Goal: Check status: Check status

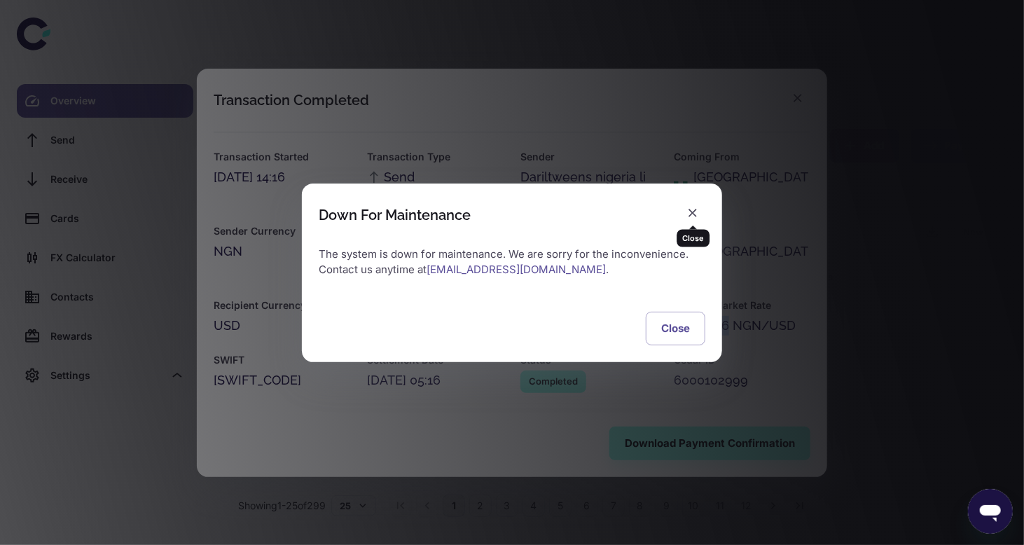
click at [693, 212] on icon "button" at bounding box center [692, 213] width 8 height 8
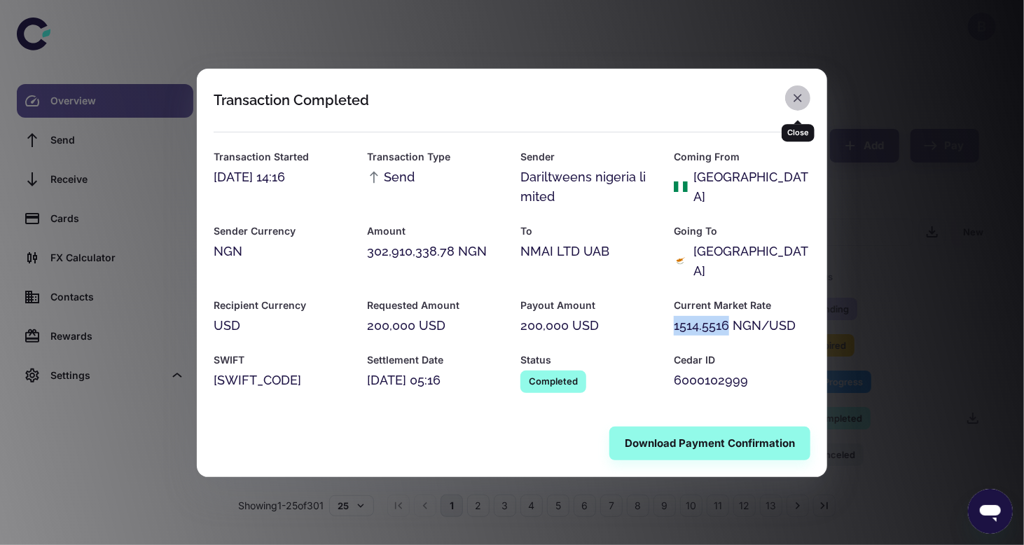
click at [796, 102] on icon "button" at bounding box center [798, 98] width 8 height 8
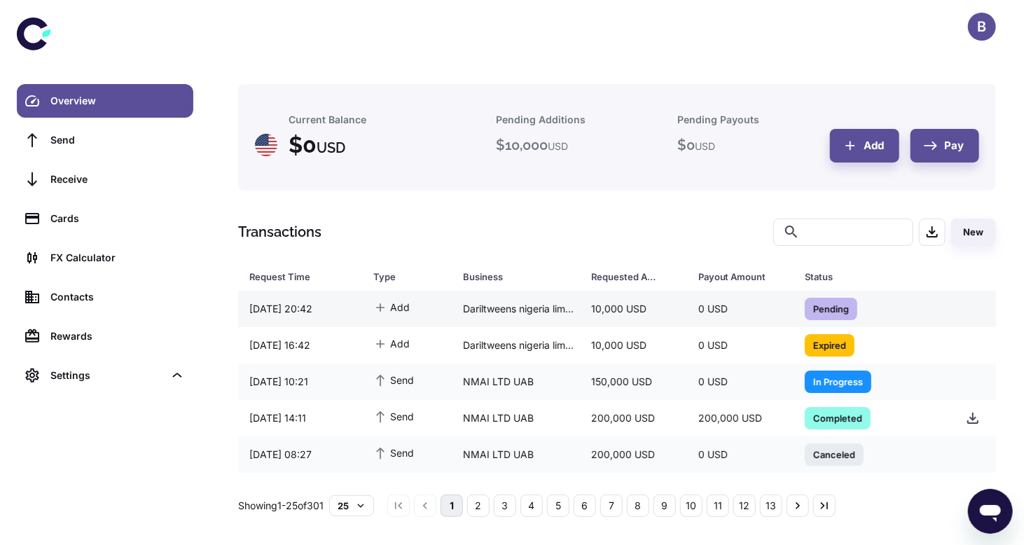
click at [822, 309] on span "Pending" at bounding box center [831, 308] width 53 height 14
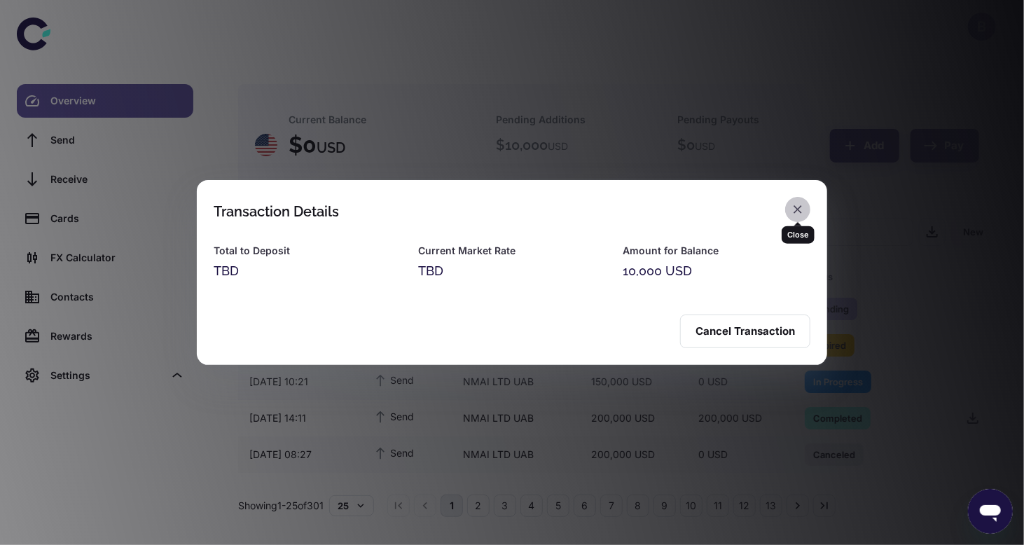
click at [798, 209] on icon "button" at bounding box center [798, 209] width 8 height 8
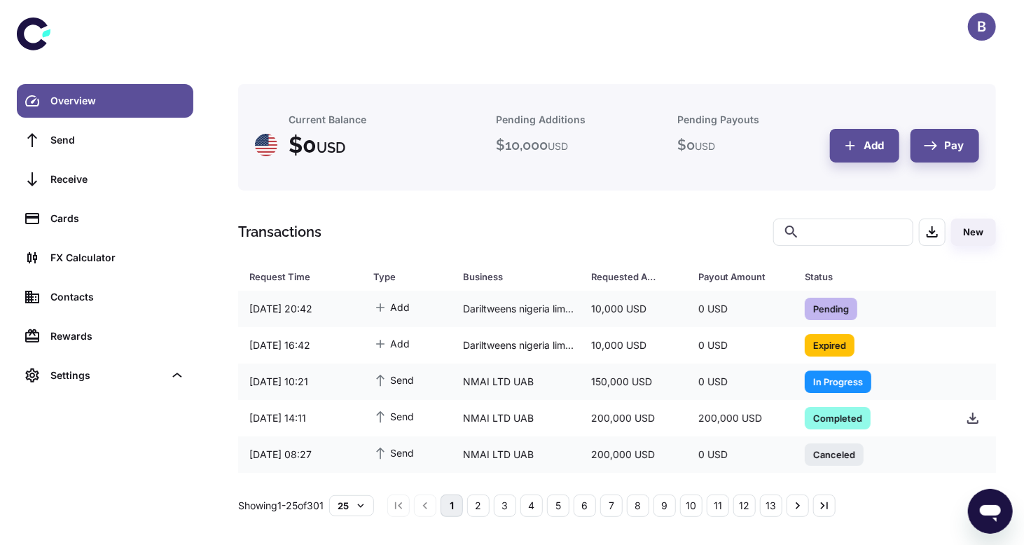
click at [256, 25] on div "B" at bounding box center [617, 26] width 813 height 53
click at [819, 310] on span "Pending" at bounding box center [831, 308] width 53 height 14
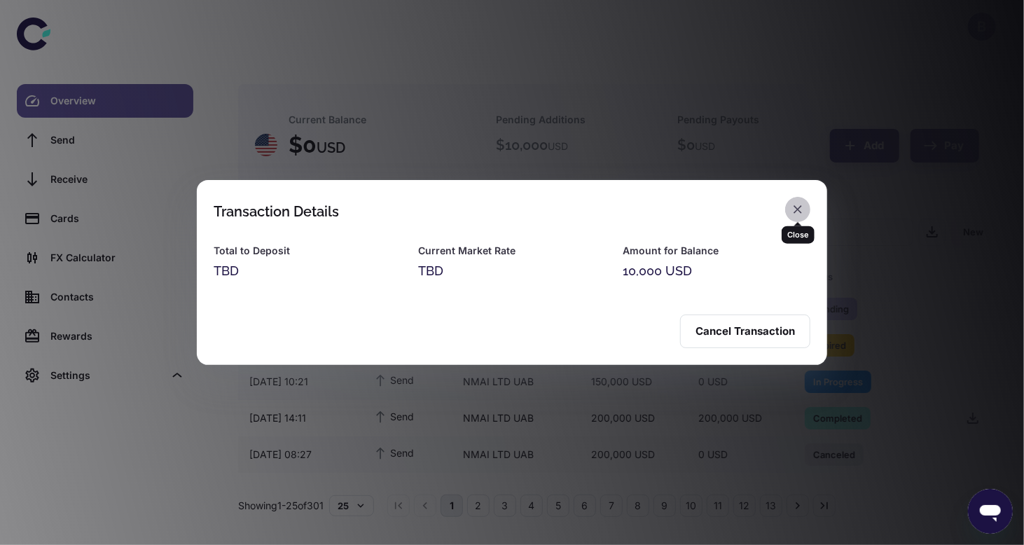
click at [798, 205] on icon "button" at bounding box center [798, 209] width 14 height 14
